Goal: Task Accomplishment & Management: Use online tool/utility

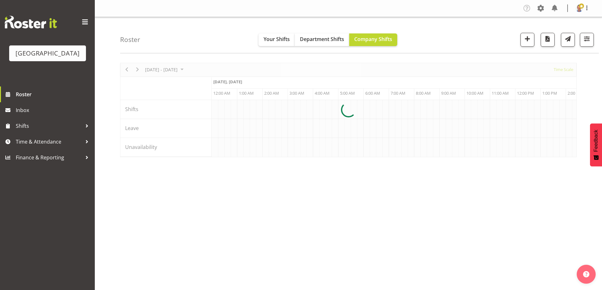
scroll to position [0, 1213]
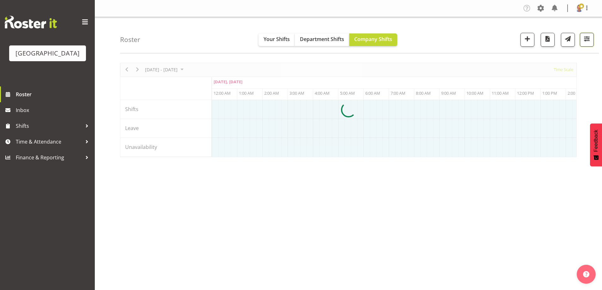
click at [590, 39] on span "button" at bounding box center [587, 39] width 8 height 8
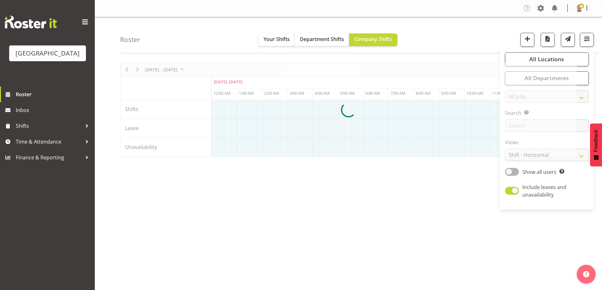
click at [547, 63] on div at bounding box center [348, 110] width 457 height 94
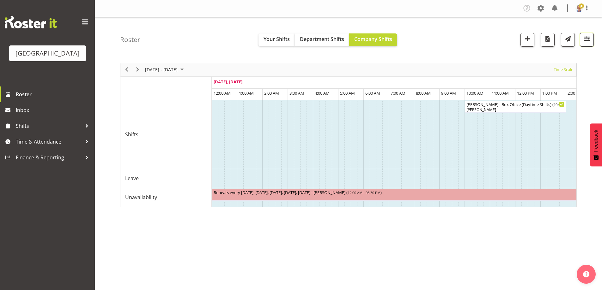
click at [584, 39] on span "button" at bounding box center [587, 39] width 8 height 8
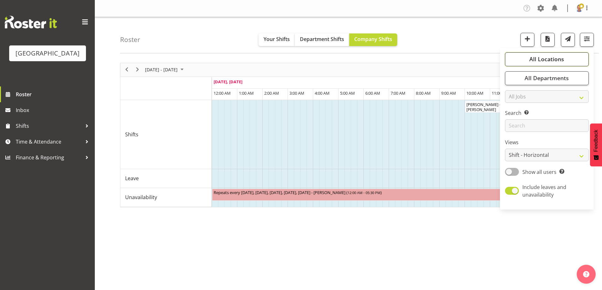
click at [541, 59] on span "All Locations" at bounding box center [546, 59] width 35 height 8
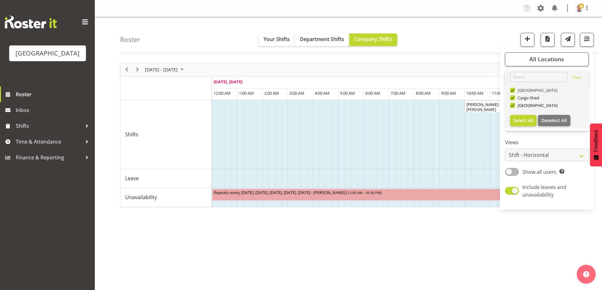
click at [513, 90] on span at bounding box center [512, 90] width 5 height 5
click at [513, 90] on input "[GEOGRAPHIC_DATA]" at bounding box center [512, 90] width 4 height 4
checkbox input "false"
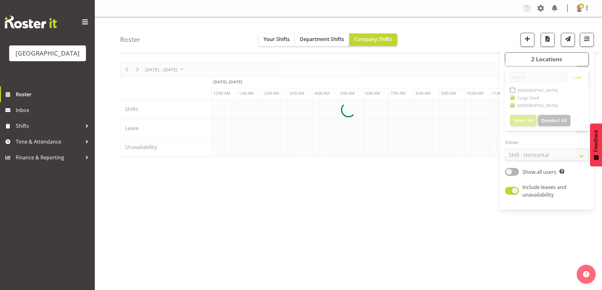
scroll to position [0, 1213]
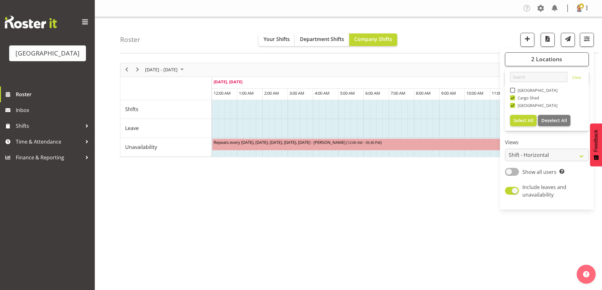
click at [512, 98] on span at bounding box center [512, 97] width 5 height 5
click at [512, 98] on input "Cargo Shed" at bounding box center [512, 98] width 4 height 4
checkbox input "false"
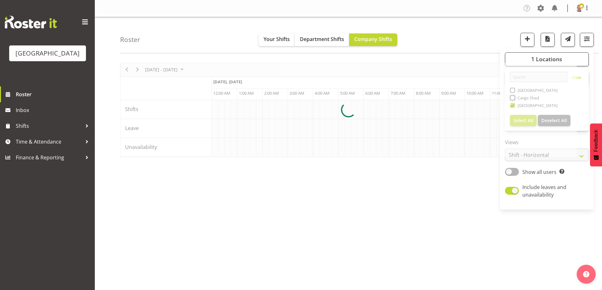
scroll to position [0, 1213]
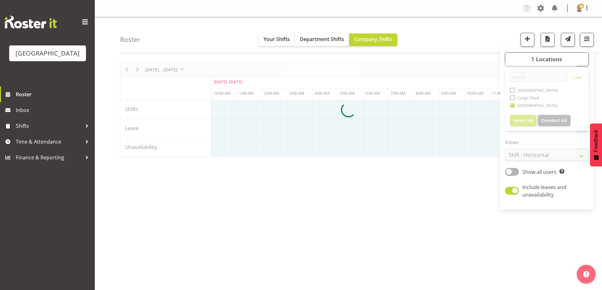
click at [438, 220] on div "[DATE] - [DATE] [DATE] Timeline Day Timeline Week Timeline Fortnight Timeline M…" at bounding box center [361, 184] width 482 height 253
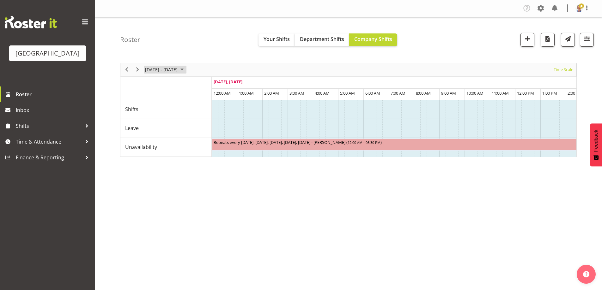
click at [186, 69] on span "September 2025" at bounding box center [182, 70] width 8 height 8
click at [211, 85] on span "next month" at bounding box center [211, 85] width 11 height 11
click at [211, 84] on span "next month" at bounding box center [211, 85] width 11 height 11
click at [150, 106] on table "Mo Tu We Th Fr Sa Su 27 28 29 30 31 1 2 3 4 5 6 7 8 9 10 11 12 13 14 15 16 17 1…" at bounding box center [181, 126] width 77 height 66
click at [203, 106] on span "1" at bounding box center [201, 107] width 9 height 9
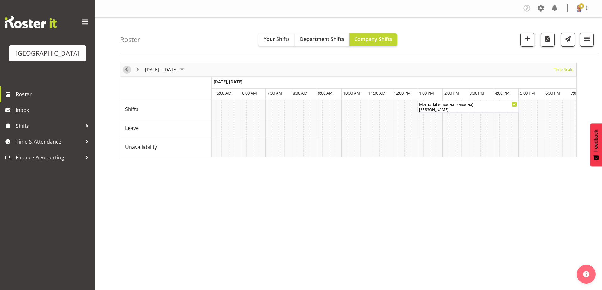
click at [130, 68] on span "Previous" at bounding box center [127, 70] width 8 height 8
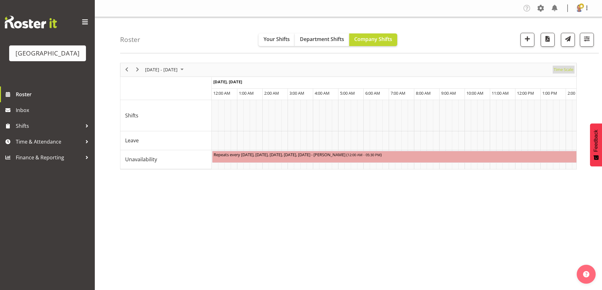
click at [564, 70] on span "Time Scale" at bounding box center [563, 70] width 21 height 8
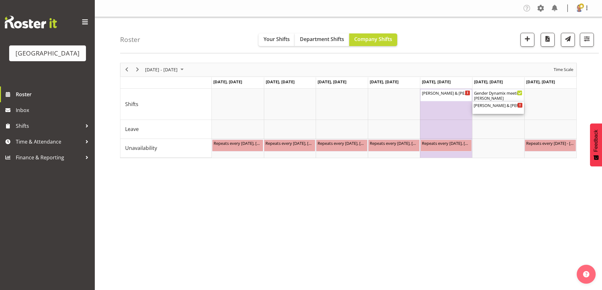
click at [498, 106] on div "[PERSON_NAME] & [PERSON_NAME] Wedding ( 12:00 PM - 11:00 PM )" at bounding box center [498, 105] width 49 height 6
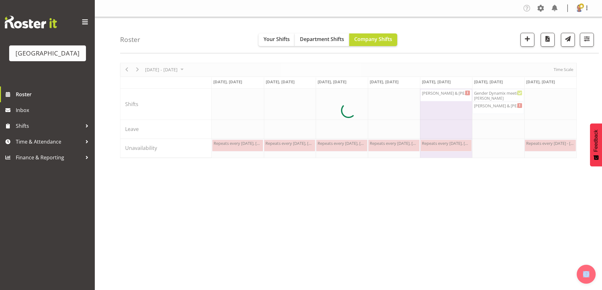
click at [498, 106] on div at bounding box center [348, 110] width 457 height 95
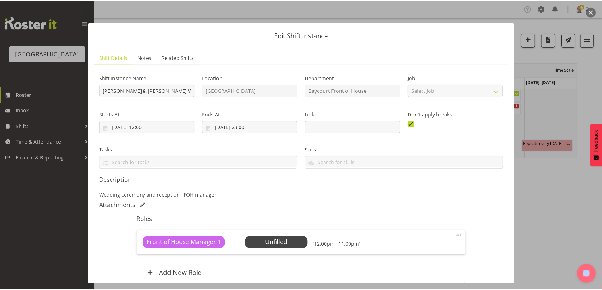
scroll to position [57, 0]
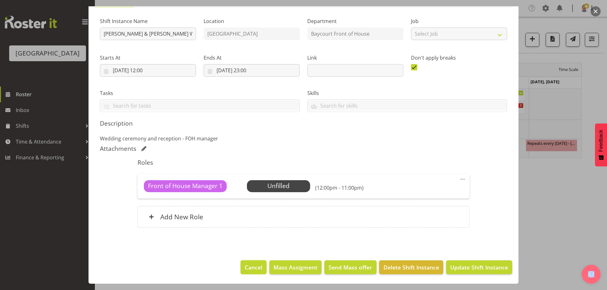
click at [247, 266] on span "Cancel" at bounding box center [254, 267] width 18 height 8
